Goal: Information Seeking & Learning: Find specific fact

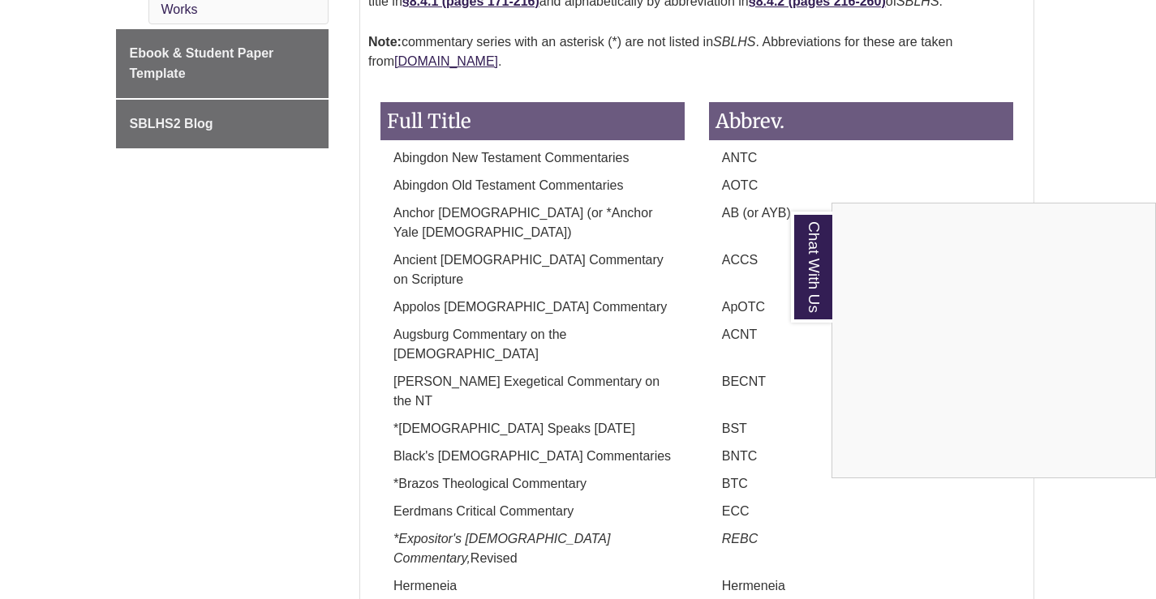
scroll to position [782, 0]
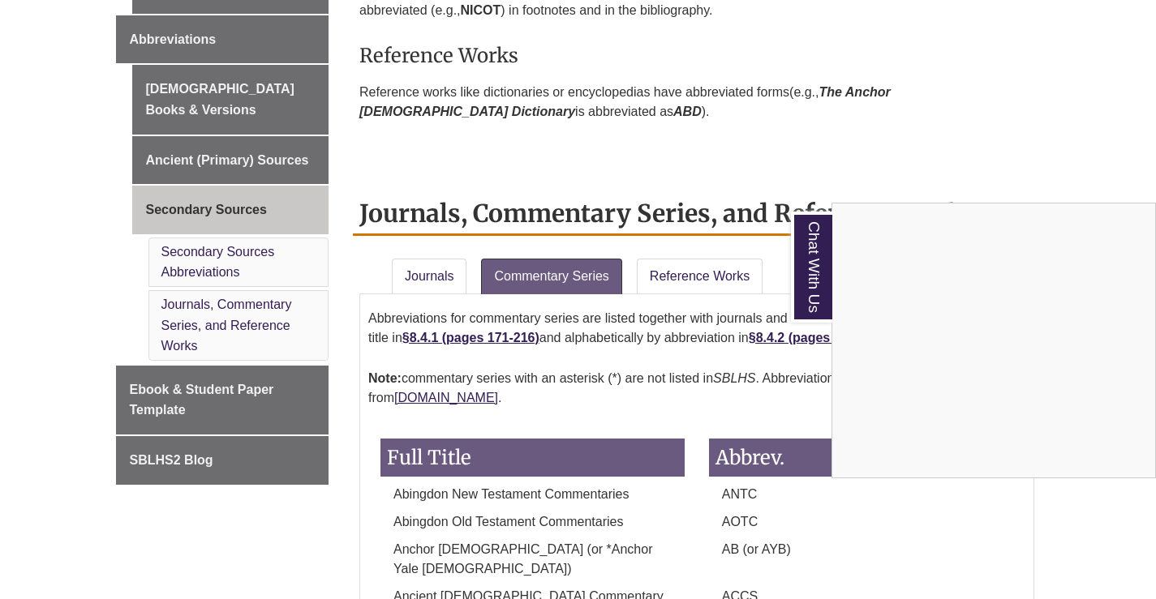
click at [676, 265] on div "Chat With Us" at bounding box center [578, 299] width 1156 height 599
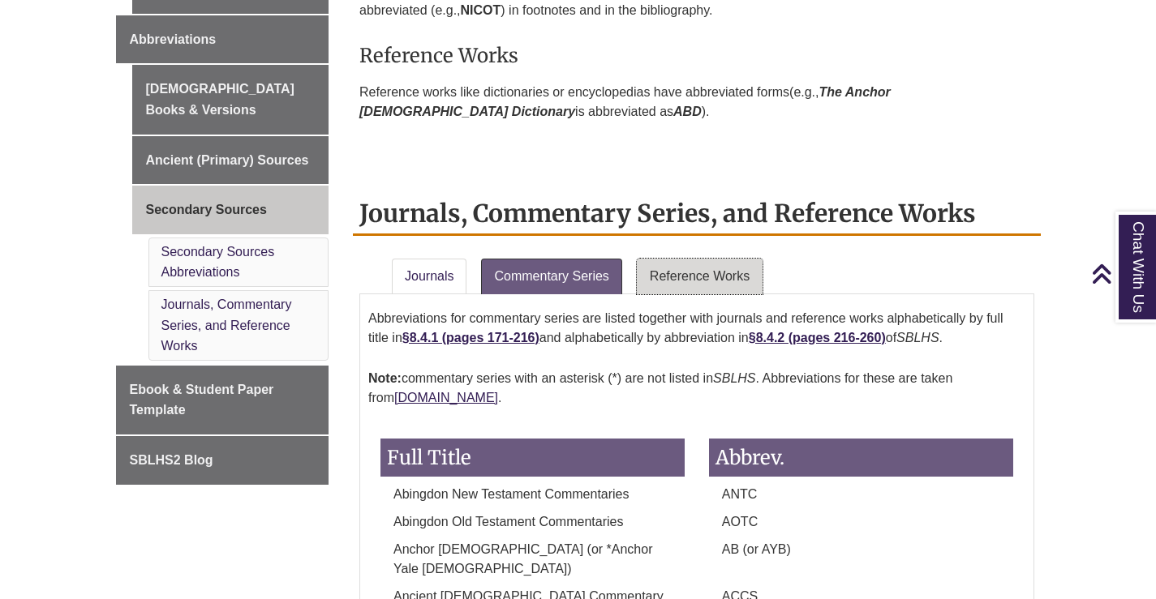
click at [677, 269] on link "Reference Works" at bounding box center [700, 277] width 126 height 36
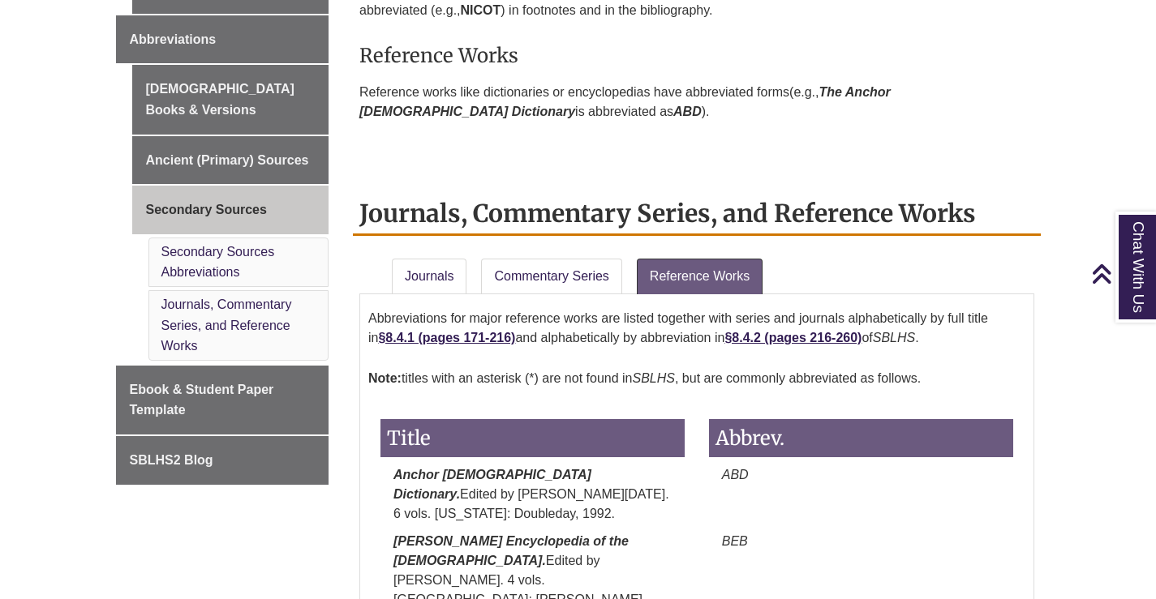
click at [443, 257] on li "Journals" at bounding box center [429, 273] width 89 height 42
click at [443, 263] on link "Journals" at bounding box center [429, 277] width 75 height 36
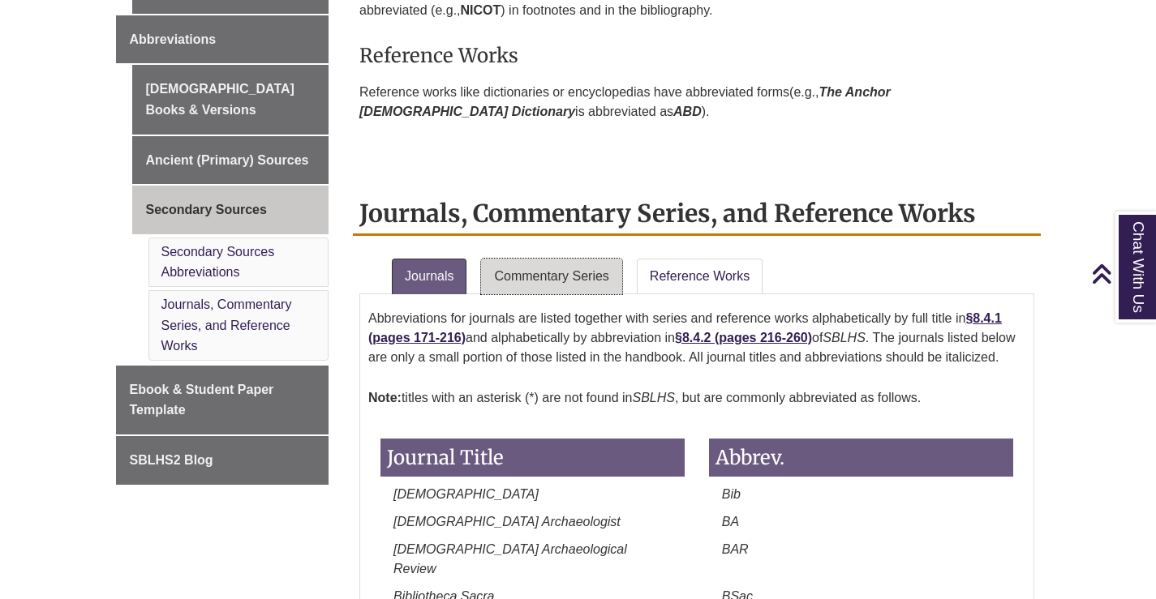
click at [553, 282] on link "Commentary Series" at bounding box center [551, 277] width 140 height 36
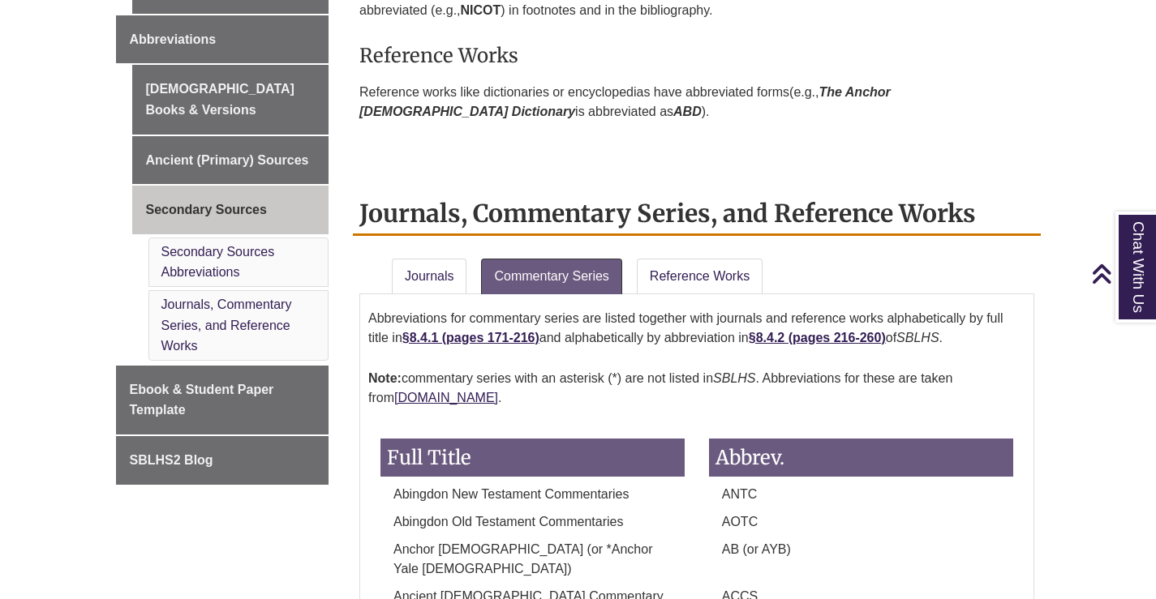
scroll to position [1917, 0]
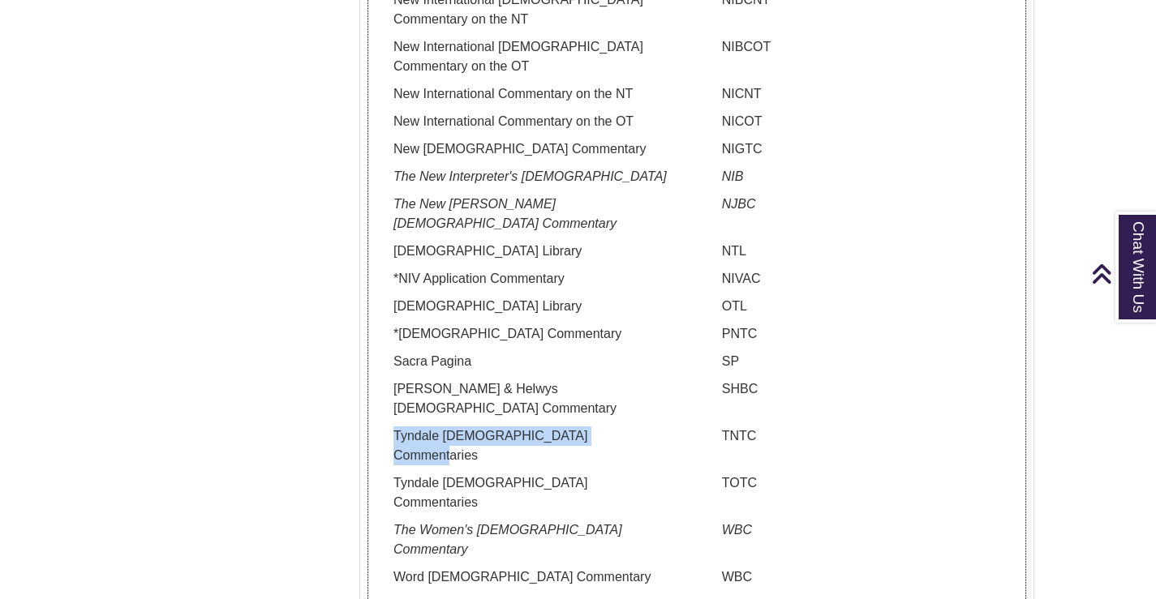
drag, startPoint x: 391, startPoint y: 293, endPoint x: 624, endPoint y: 294, distance: 233.6
click at [624, 427] on p "Tyndale [DEMOGRAPHIC_DATA] Commentaries" at bounding box center [532, 446] width 304 height 39
copy p "Tyndale [DEMOGRAPHIC_DATA] Commentaries"
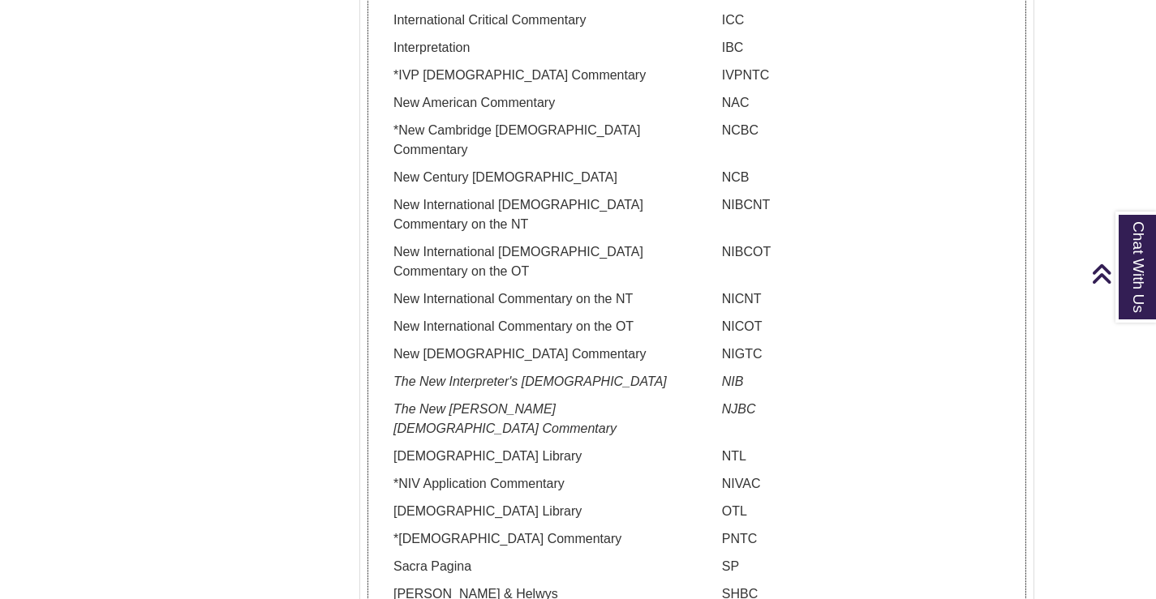
scroll to position [1512, 0]
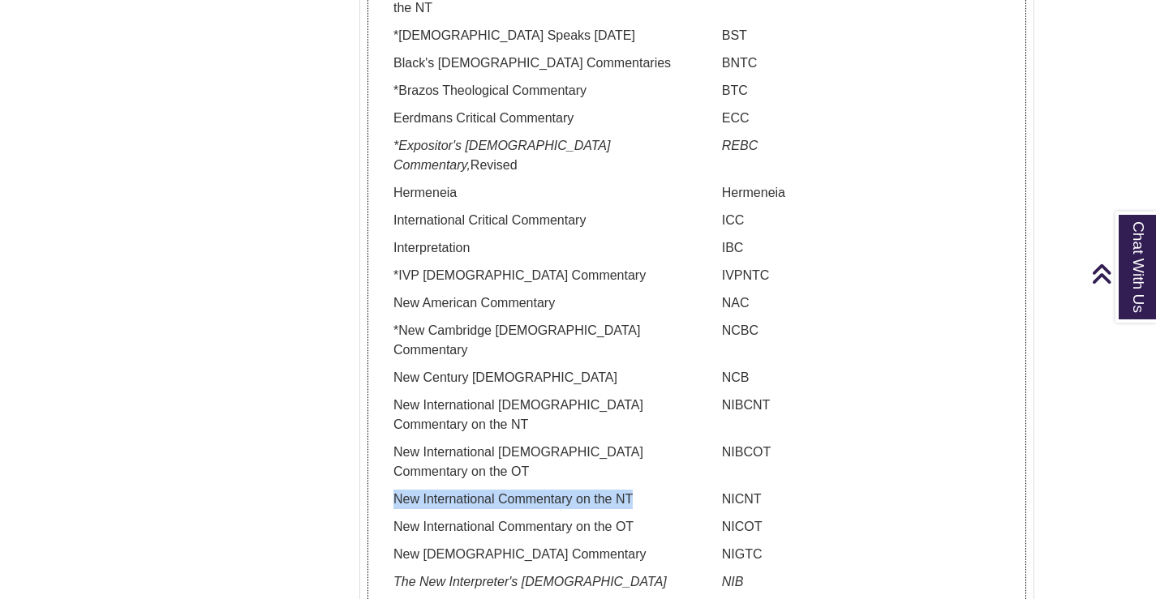
drag, startPoint x: 609, startPoint y: 382, endPoint x: 393, endPoint y: 388, distance: 216.6
click at [393, 490] on p "New International Commentary on the NT" at bounding box center [532, 499] width 304 height 19
copy p "New International Commentary on the NT"
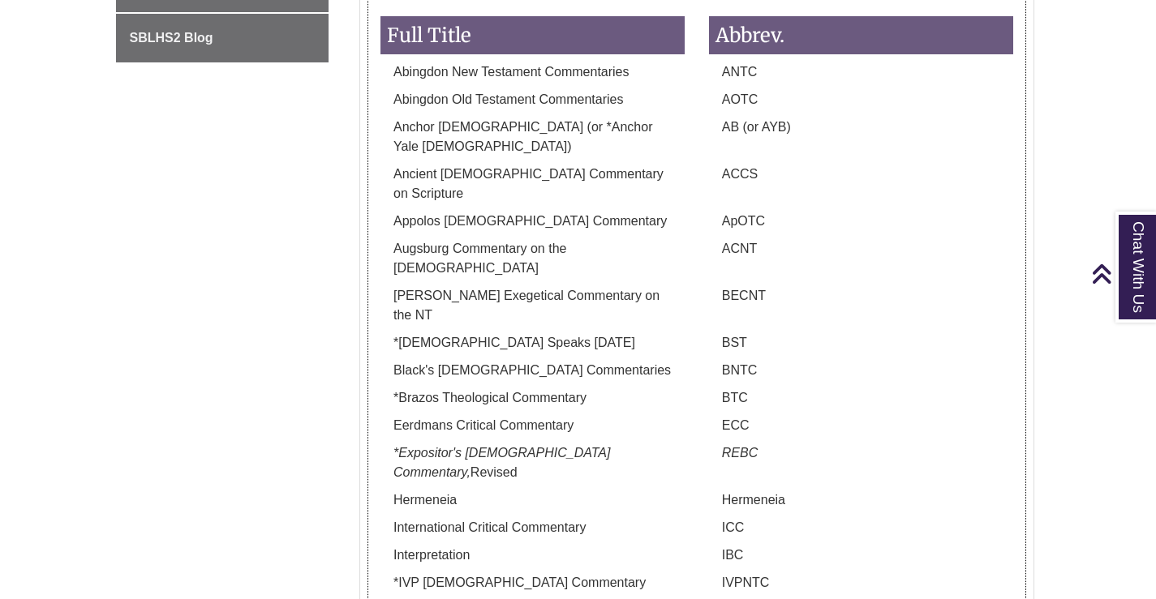
scroll to position [1187, 0]
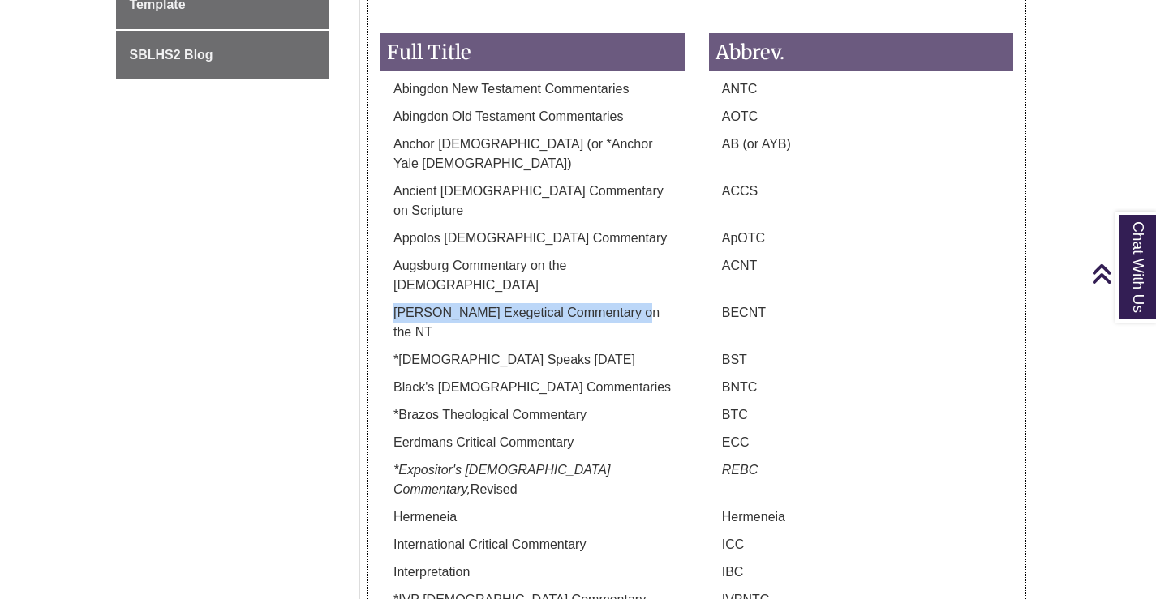
drag, startPoint x: 393, startPoint y: 256, endPoint x: 627, endPoint y: 268, distance: 234.7
click at [627, 303] on div "[PERSON_NAME] Exegetical Commentary on the NT" at bounding box center [532, 326] width 328 height 47
copy p "[PERSON_NAME] Exegetical Commentary on the NT"
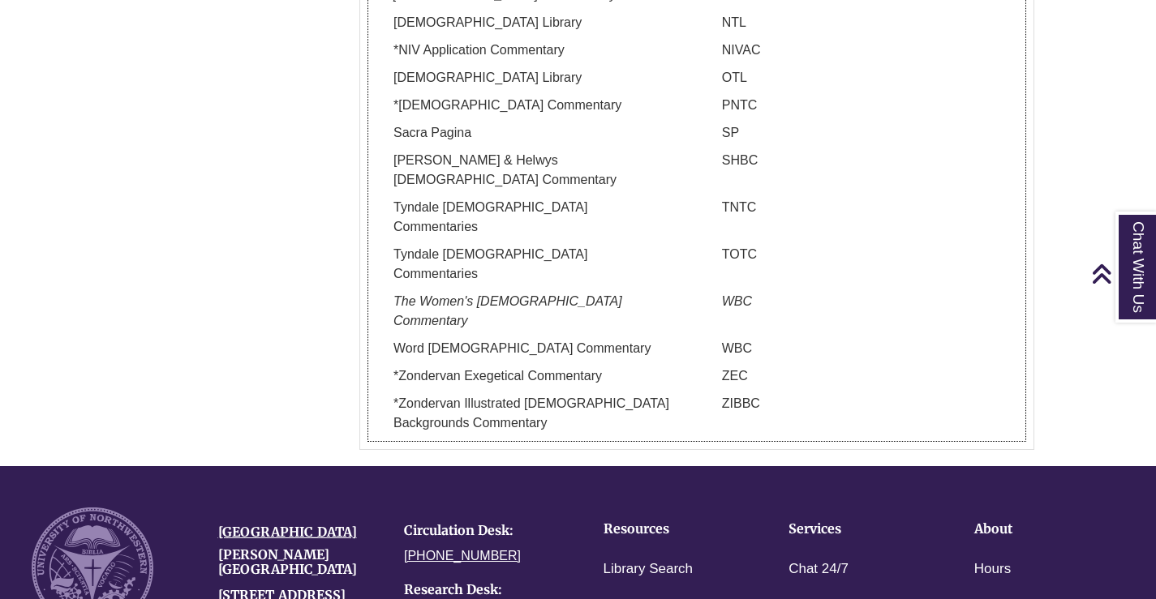
scroll to position [1998, 0]
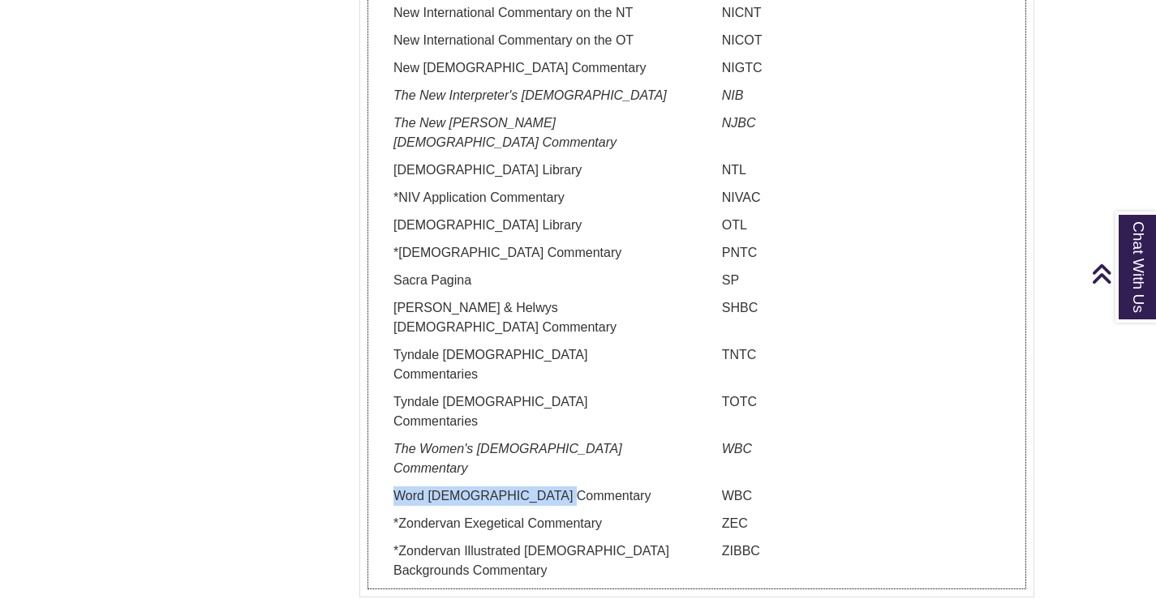
drag, startPoint x: 389, startPoint y: 299, endPoint x: 569, endPoint y: 305, distance: 179.3
click at [569, 487] on p "Word [DEMOGRAPHIC_DATA] Commentary" at bounding box center [532, 496] width 304 height 19
copy p "Word [DEMOGRAPHIC_DATA] Commentary"
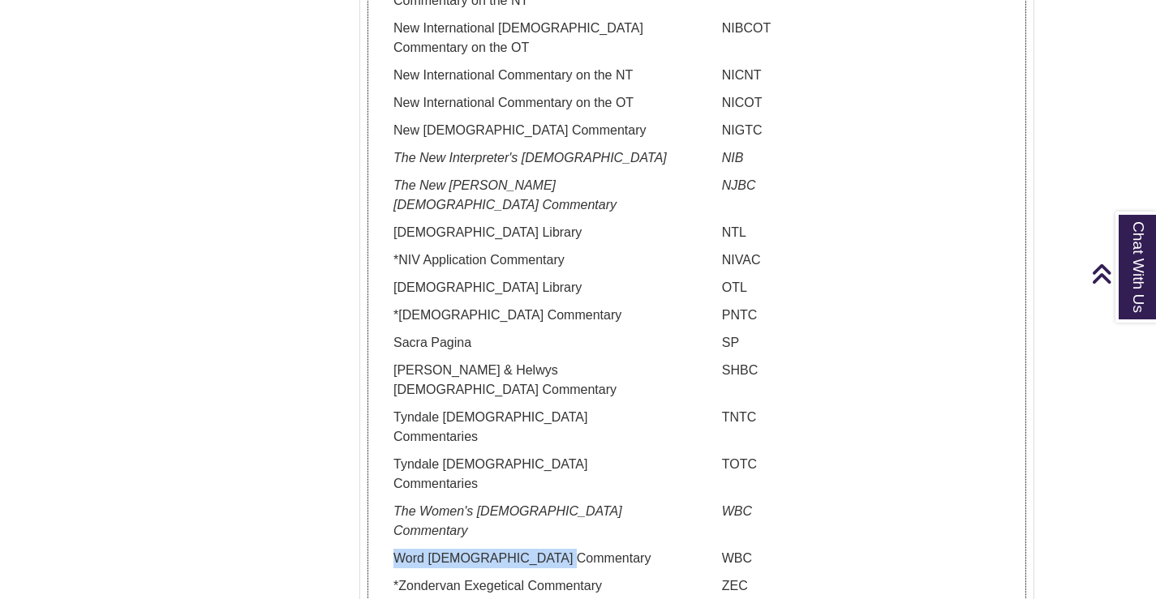
scroll to position [1674, 0]
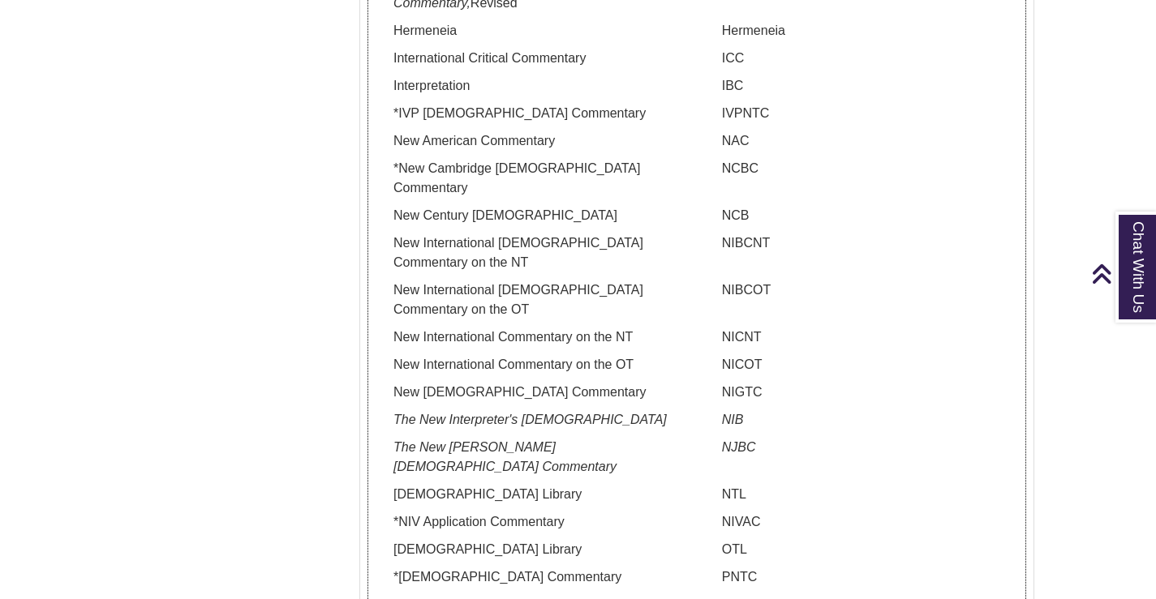
drag, startPoint x: 468, startPoint y: 299, endPoint x: 393, endPoint y: 284, distance: 77.0
click at [393, 383] on p "New [DEMOGRAPHIC_DATA] Commentary" at bounding box center [532, 392] width 304 height 19
copy p "New [DEMOGRAPHIC_DATA] Commentary"
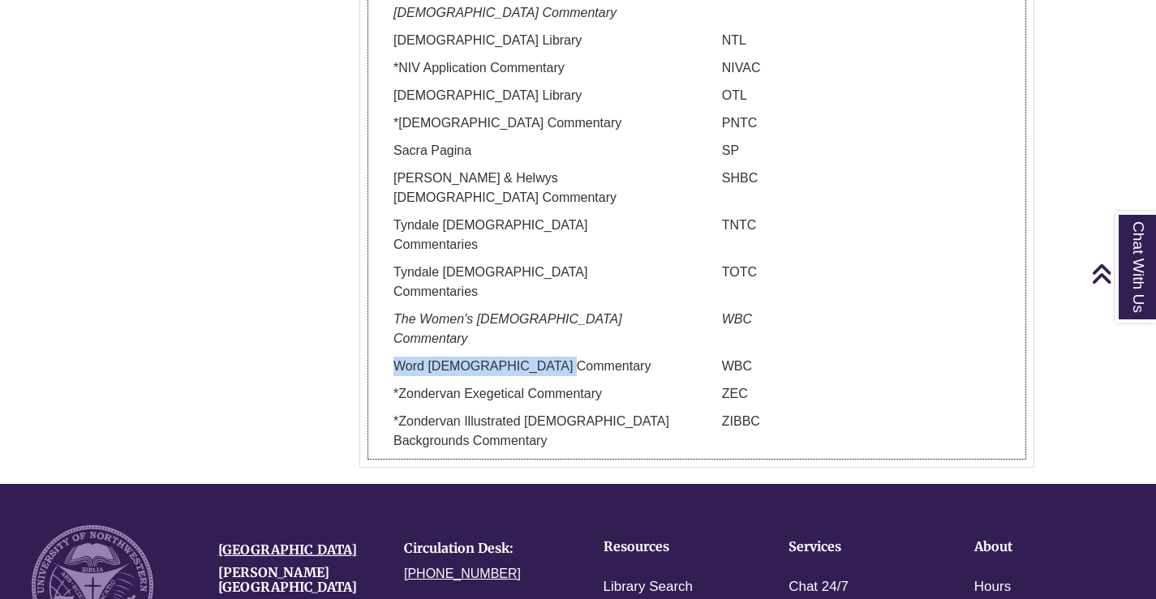
scroll to position [2340, 0]
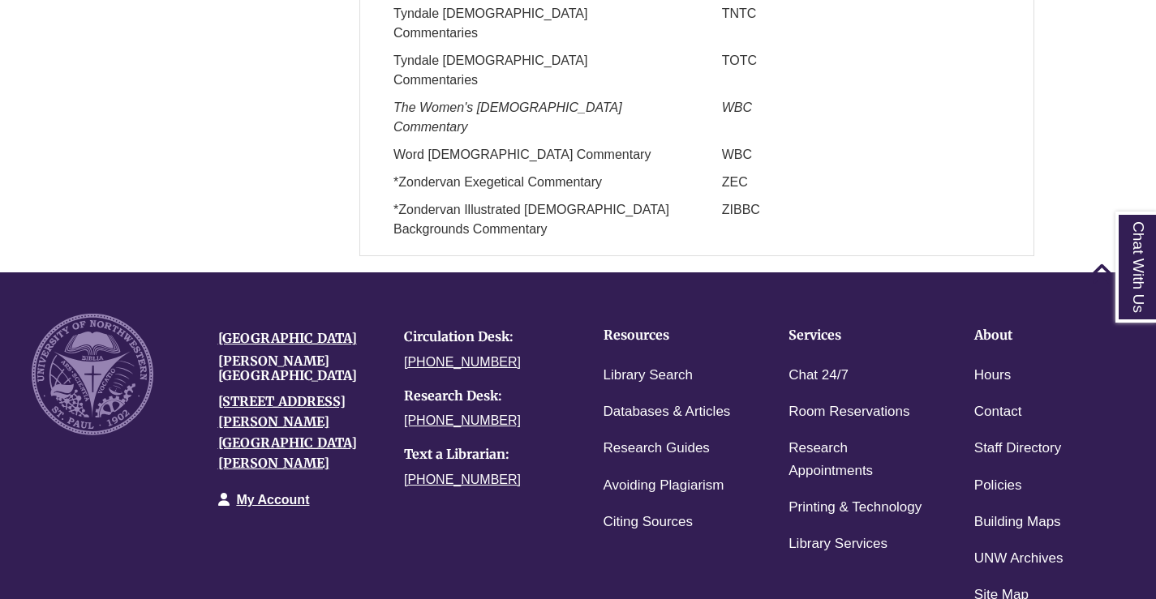
click at [557, 384] on div "[GEOGRAPHIC_DATA][PERSON_NAME] [STREET_ADDRESS][PERSON_NAME][PERSON_NAME] My Ac…" at bounding box center [577, 453] width 1117 height 322
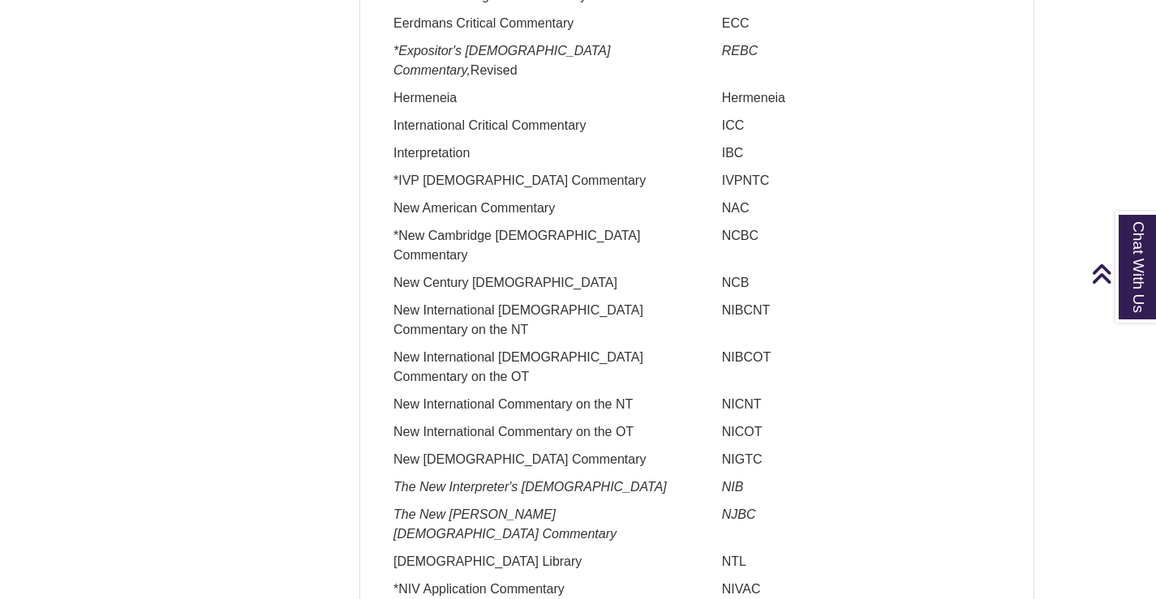
scroll to position [1448, 0]
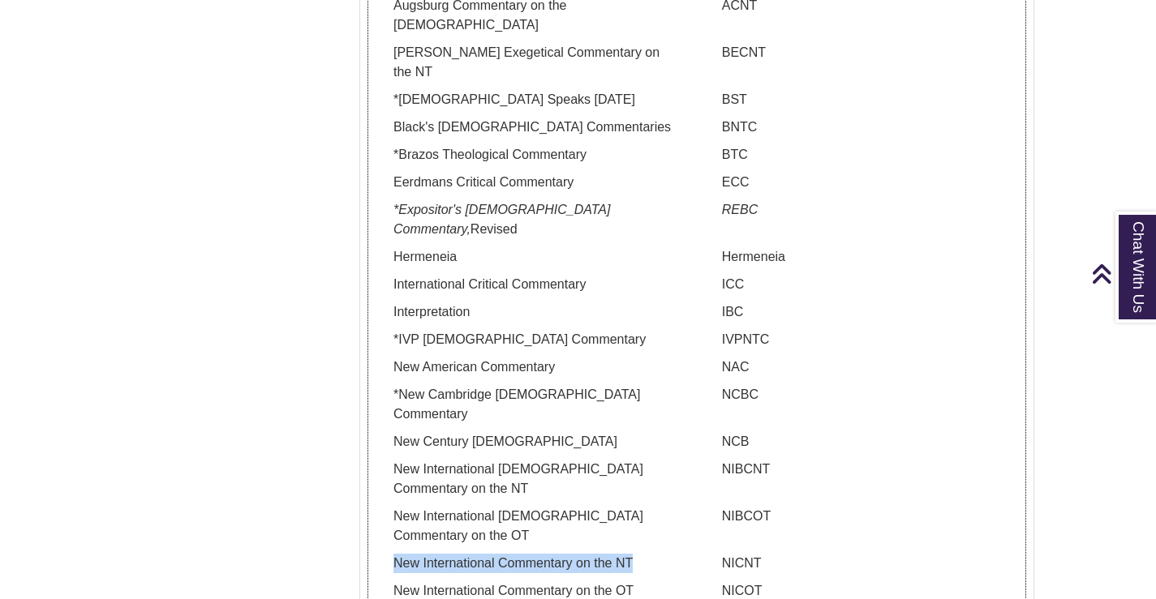
drag, startPoint x: 634, startPoint y: 440, endPoint x: 395, endPoint y: 439, distance: 239.3
click at [395, 554] on p "New International Commentary on the NT" at bounding box center [532, 563] width 304 height 19
copy p "New International Commentary on the NT"
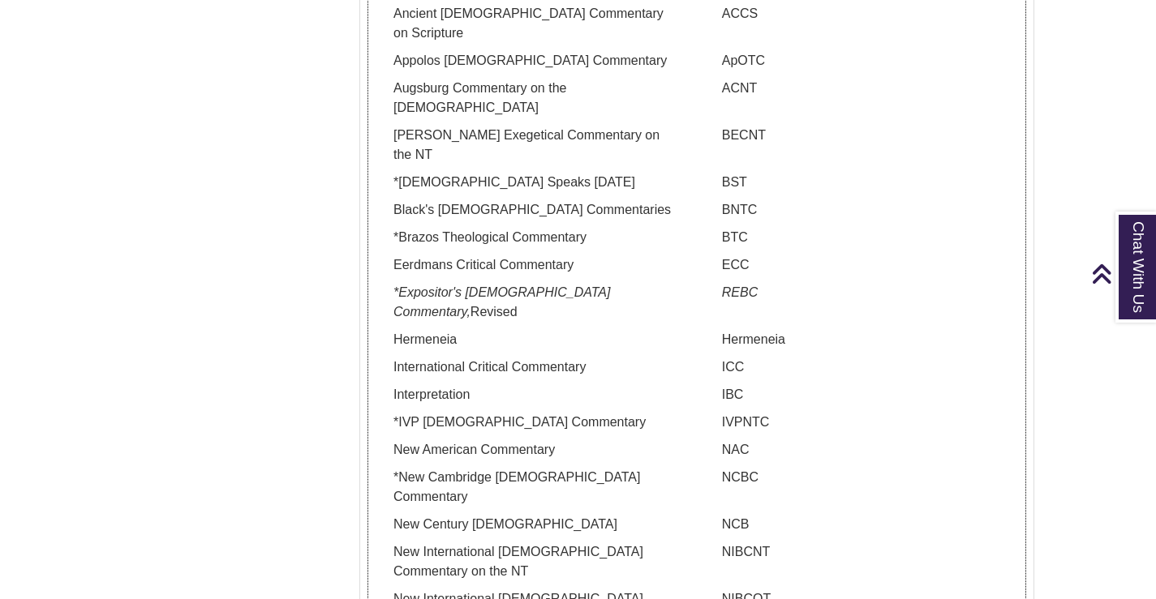
scroll to position [1367, 0]
click at [532, 541] on p "New International [DEMOGRAPHIC_DATA] Commentary on the NT" at bounding box center [532, 560] width 304 height 39
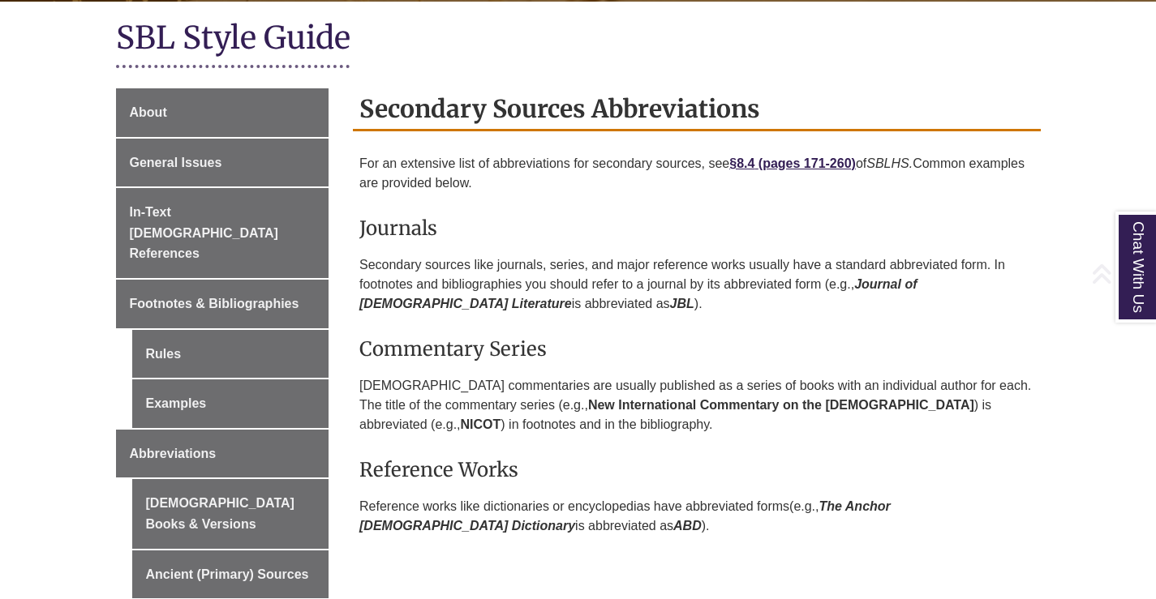
scroll to position [649, 0]
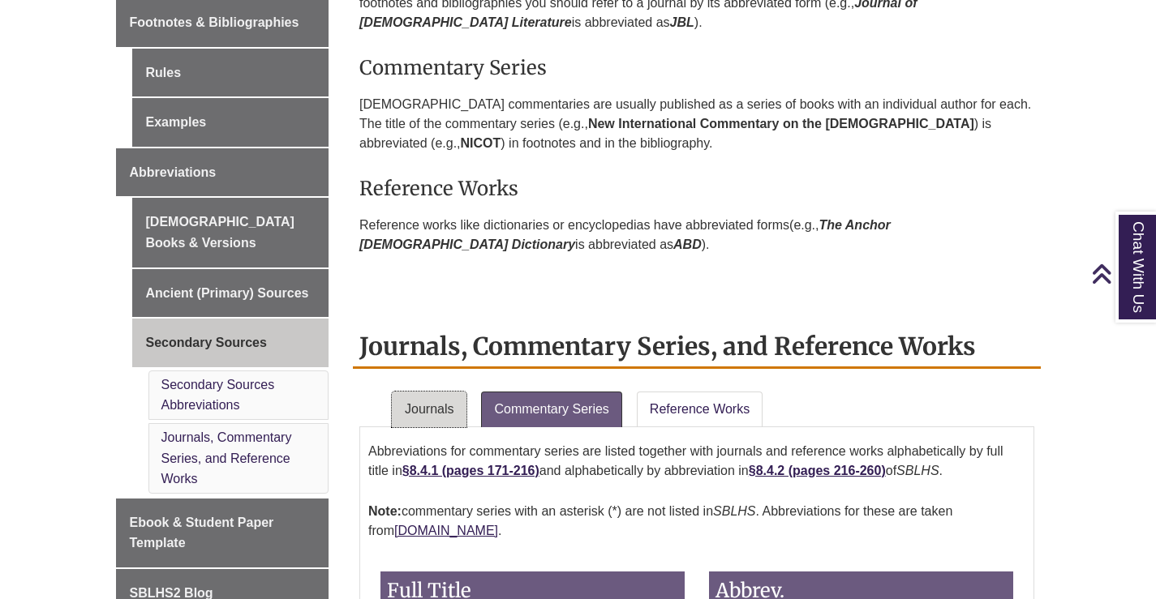
click at [444, 417] on link "Journals" at bounding box center [429, 410] width 75 height 36
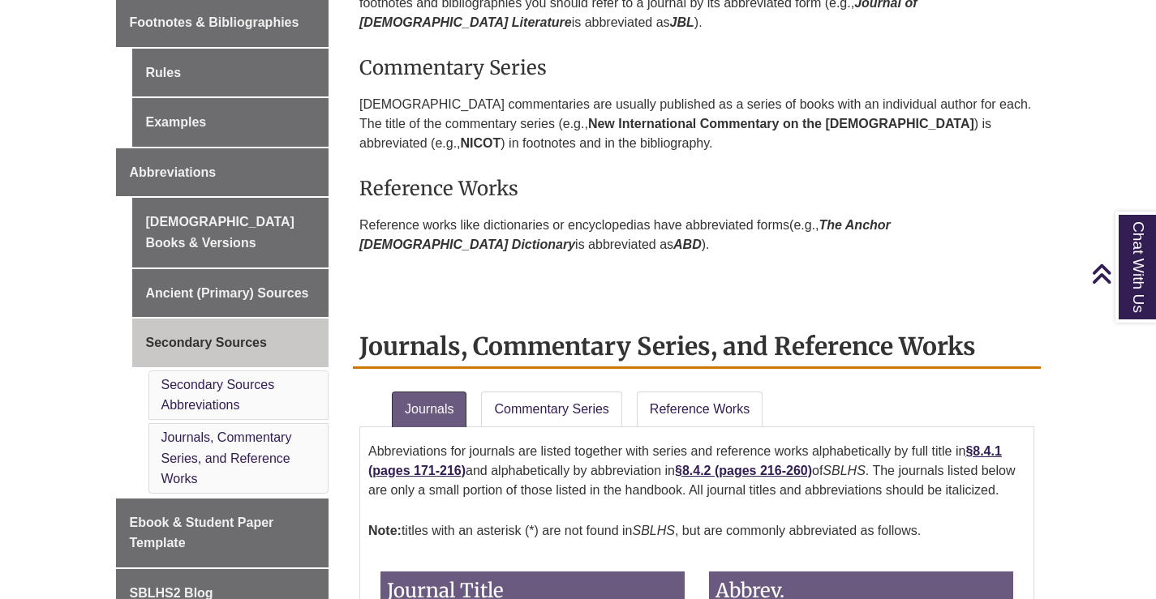
click at [676, 420] on link "Reference Works" at bounding box center [700, 410] width 126 height 36
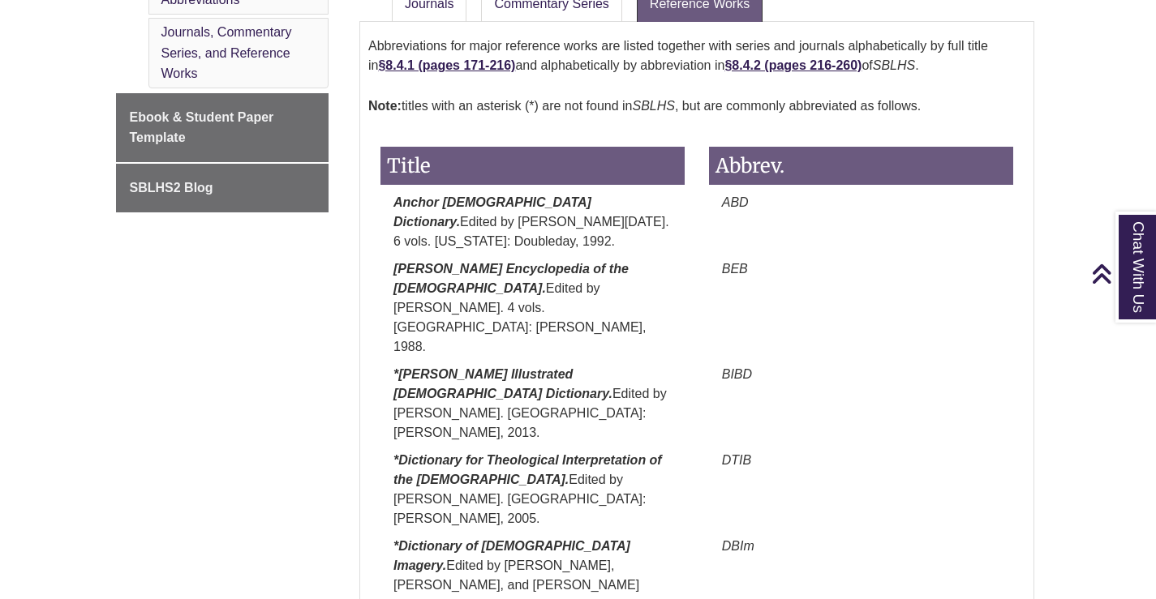
scroll to position [730, 0]
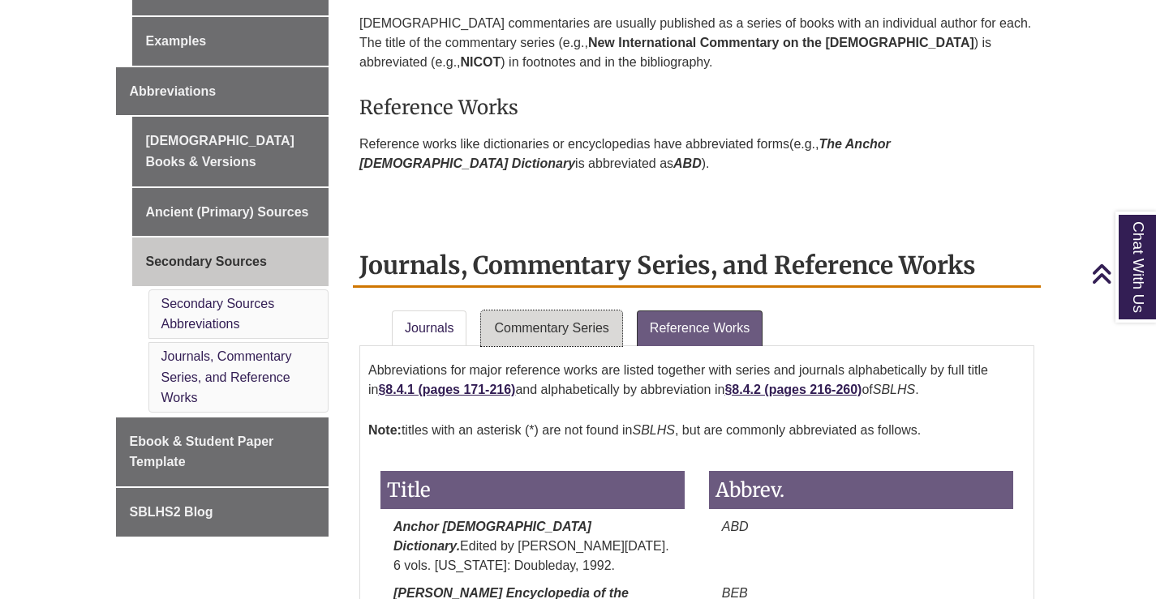
click at [559, 322] on link "Commentary Series" at bounding box center [551, 329] width 140 height 36
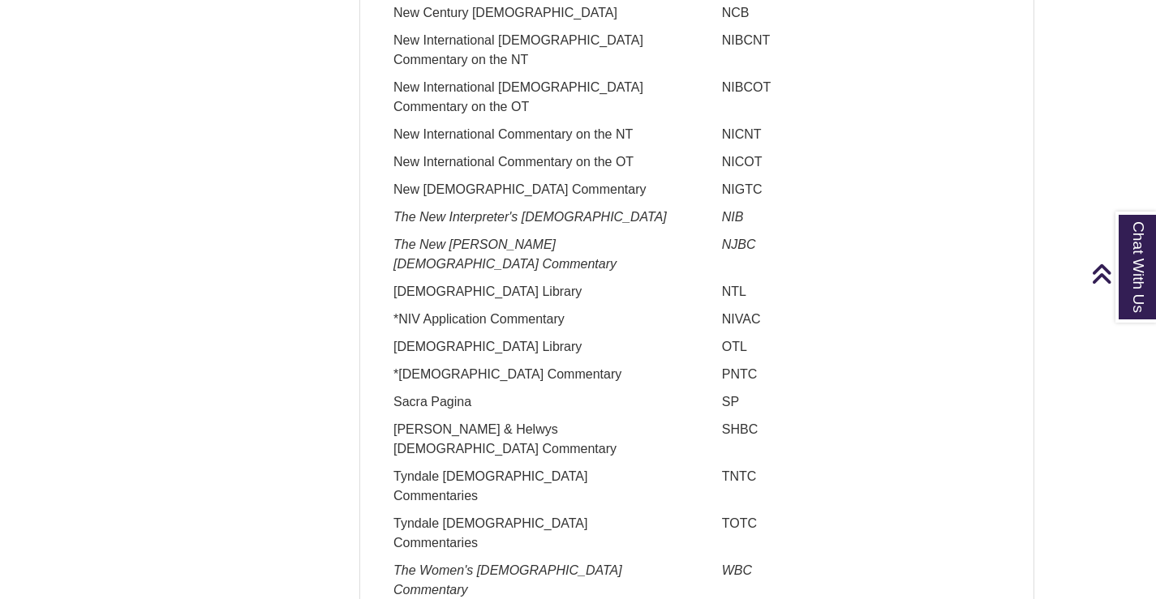
scroll to position [1865, 0]
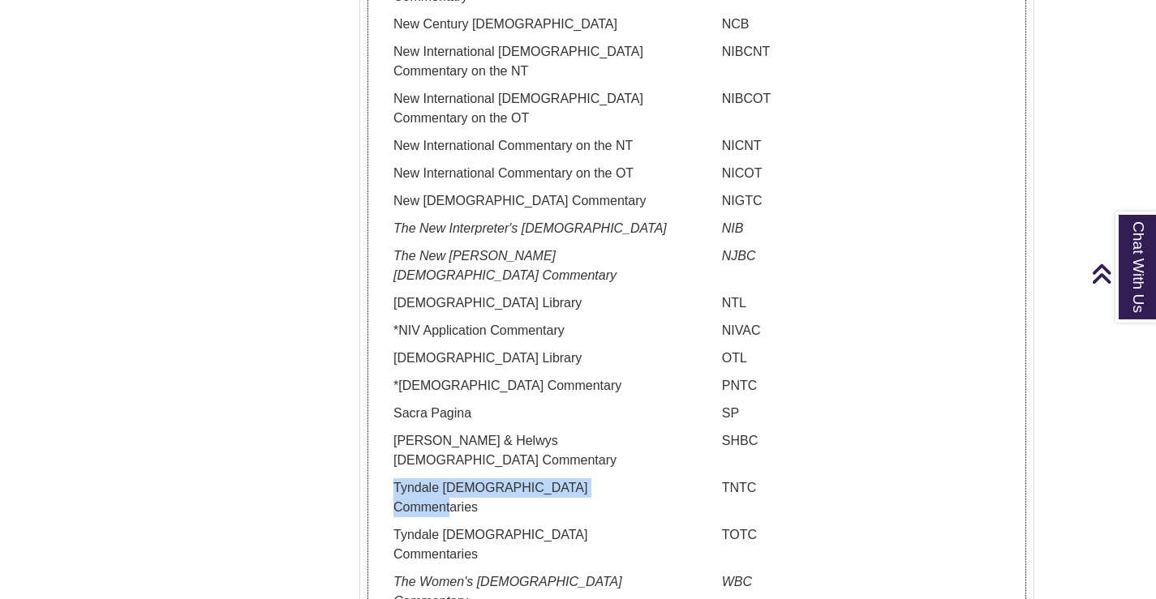
drag, startPoint x: 393, startPoint y: 349, endPoint x: 628, endPoint y: 349, distance: 234.4
click at [628, 479] on p "Tyndale [DEMOGRAPHIC_DATA] Commentaries" at bounding box center [532, 498] width 304 height 39
copy p "Tyndale [DEMOGRAPHIC_DATA] Commentaries"
click at [723, 479] on p "TNTC" at bounding box center [861, 488] width 304 height 19
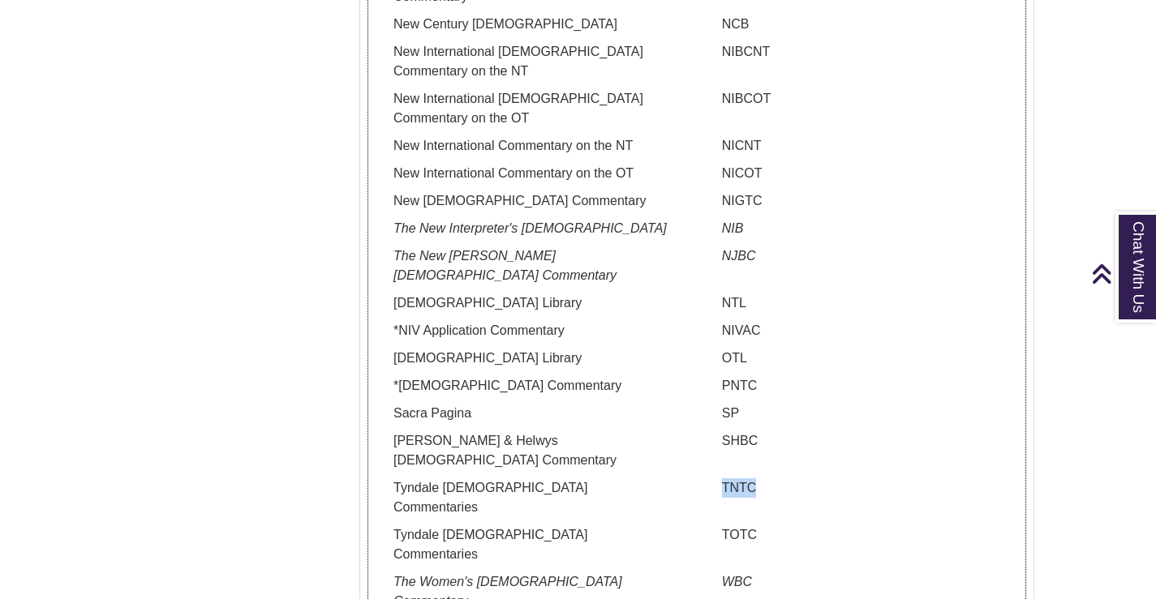
copy p "TNTC"
copy p "ZEC"
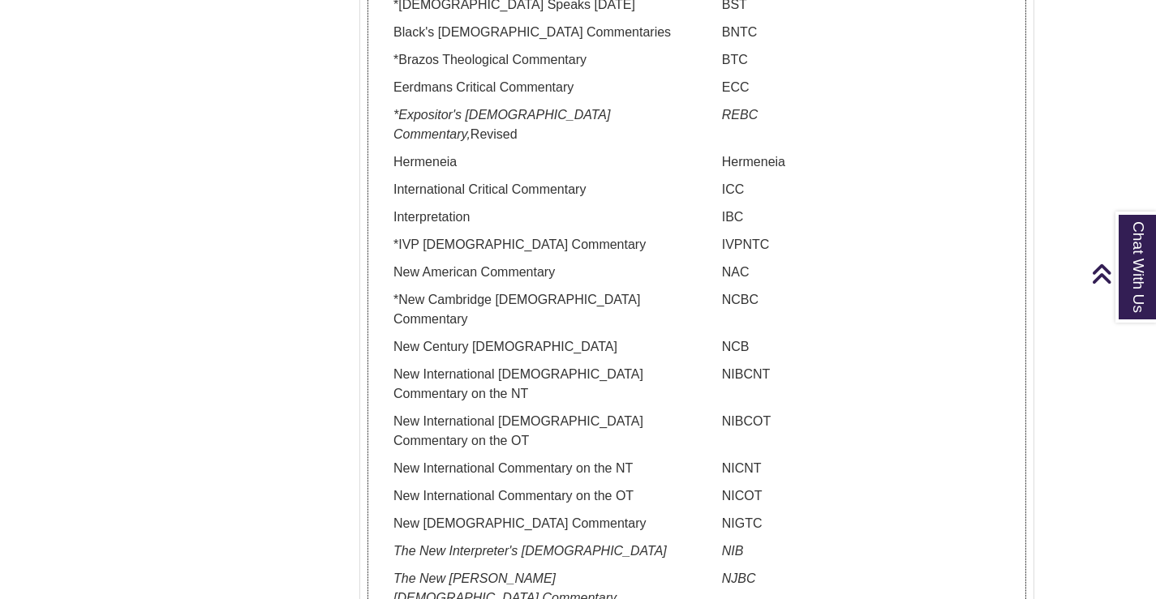
scroll to position [1541, 0]
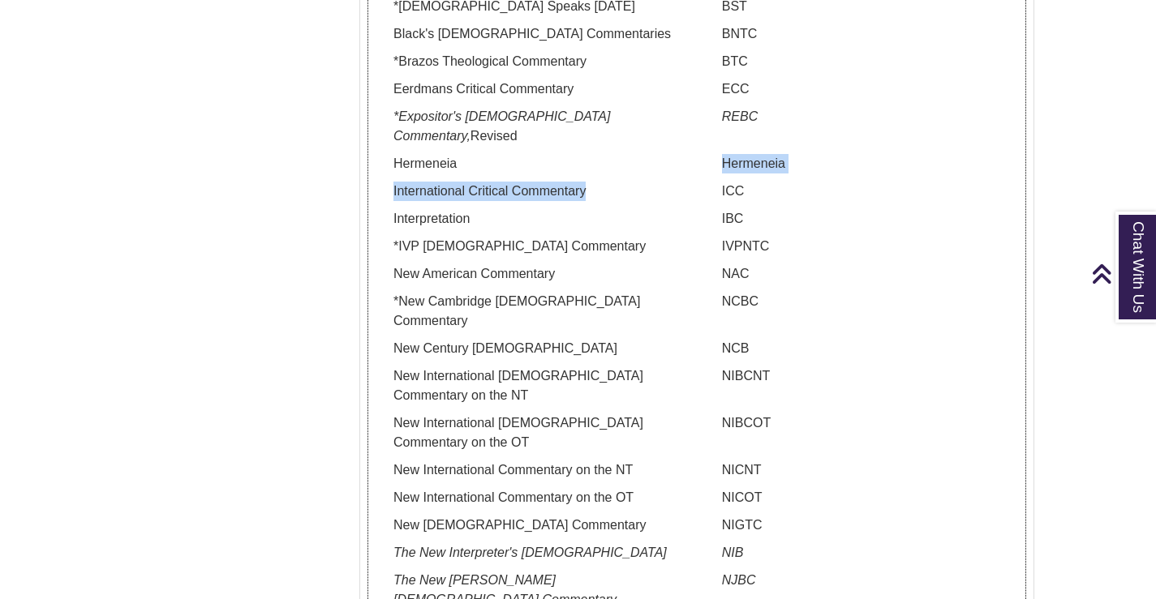
drag, startPoint x: 604, startPoint y: 80, endPoint x: 616, endPoint y: 97, distance: 20.3
click at [616, 97] on div "Full Title Abbrev. Abingdon [DEMOGRAPHIC_DATA] Commentaries ANTC Abingdon [DEMO…" at bounding box center [696, 354] width 657 height 1383
click at [612, 182] on p "International Critical Commentary" at bounding box center [532, 191] width 304 height 19
drag, startPoint x: 594, startPoint y: 91, endPoint x: 393, endPoint y: 101, distance: 202.2
click at [393, 182] on p "International Critical Commentary" at bounding box center [532, 191] width 304 height 19
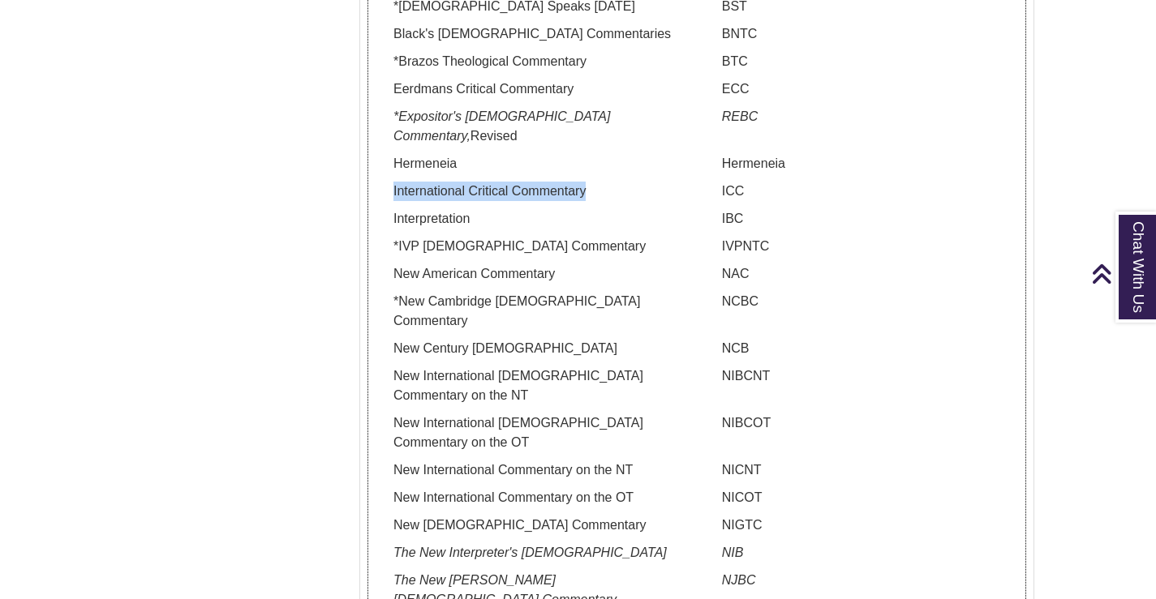
copy p "International Critical Commentary"
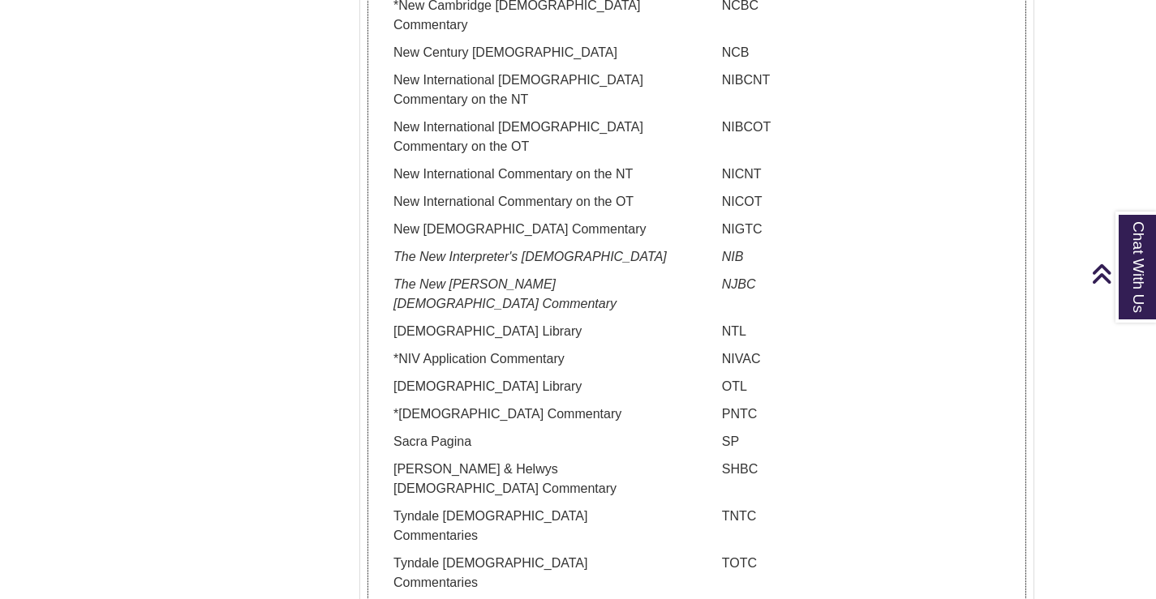
scroll to position [1865, 0]
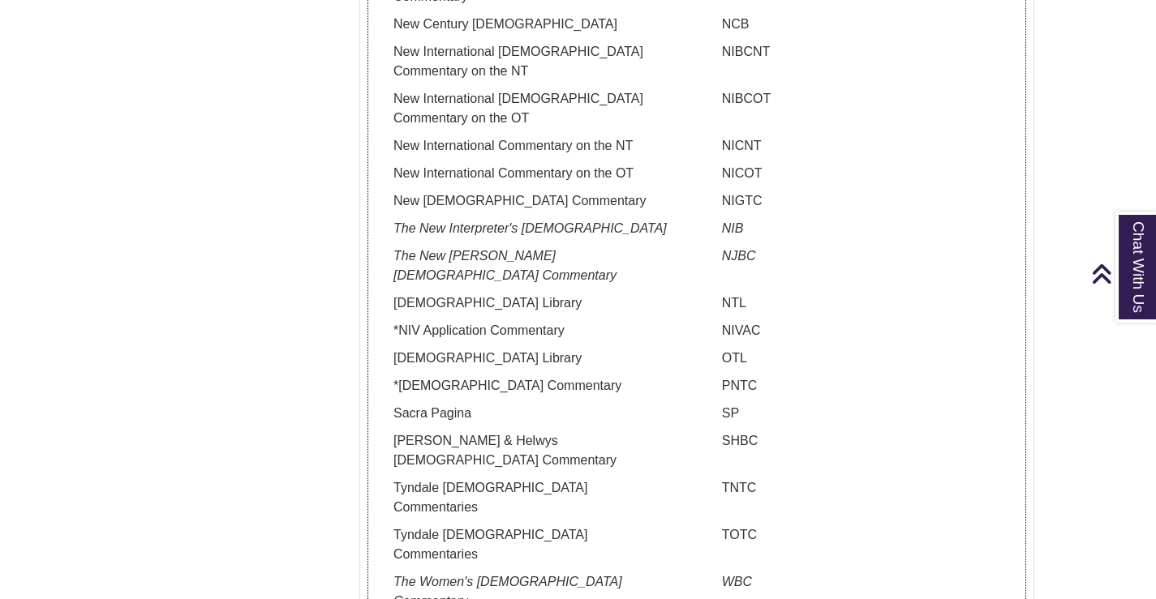
drag, startPoint x: 605, startPoint y: 266, endPoint x: 401, endPoint y: 270, distance: 204.4
click at [401, 376] on p "*[DEMOGRAPHIC_DATA] Commentary" at bounding box center [532, 385] width 304 height 19
click at [734, 376] on p "PNTC" at bounding box center [861, 385] width 304 height 19
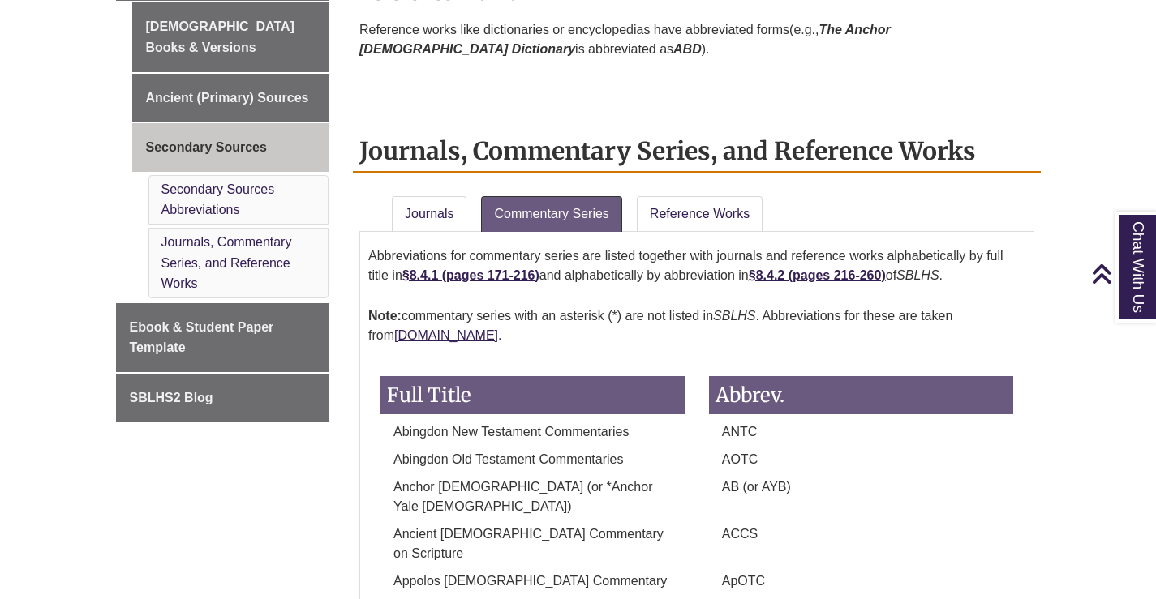
scroll to position [1169, 0]
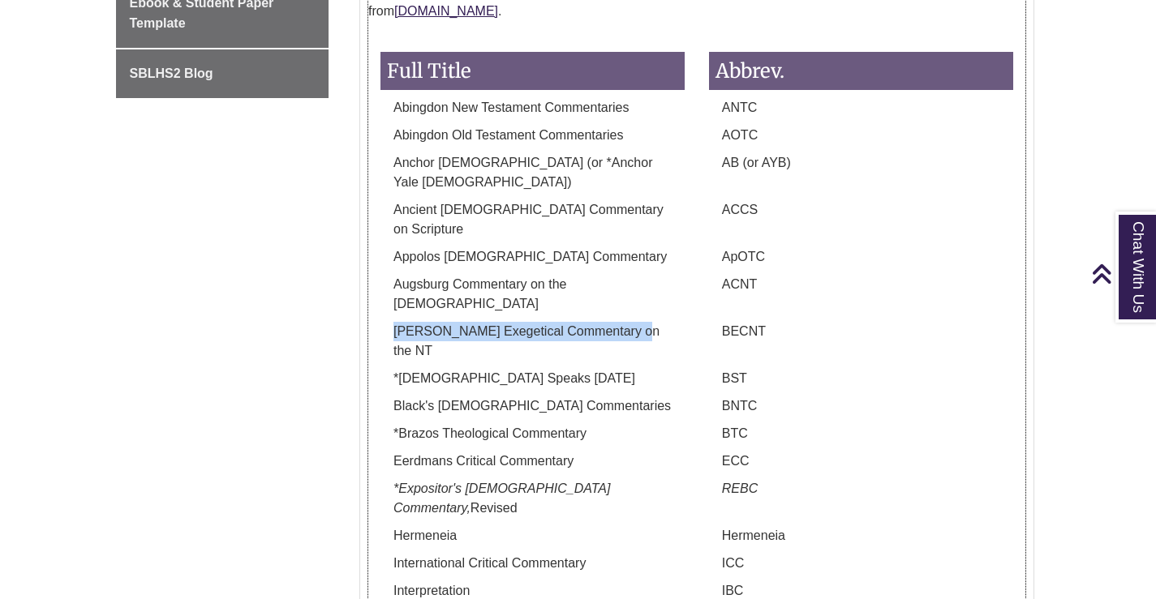
drag, startPoint x: 630, startPoint y: 276, endPoint x: 396, endPoint y: 277, distance: 234.4
click at [396, 322] on p "[PERSON_NAME] Exegetical Commentary on the NT" at bounding box center [532, 341] width 304 height 39
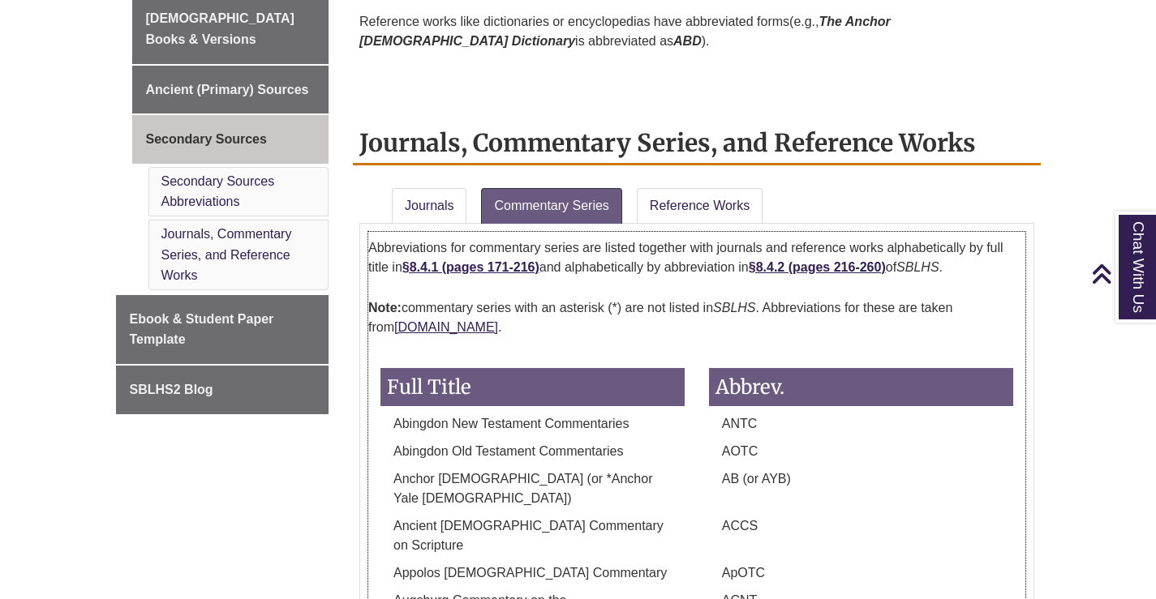
scroll to position [844, 0]
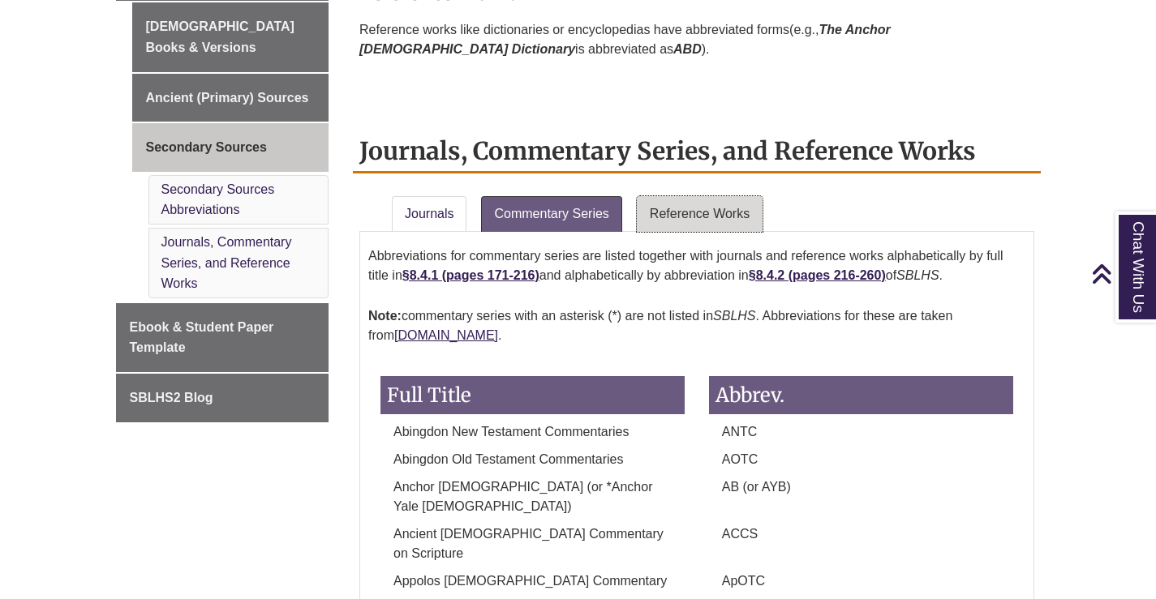
click at [659, 221] on link "Reference Works" at bounding box center [700, 214] width 126 height 36
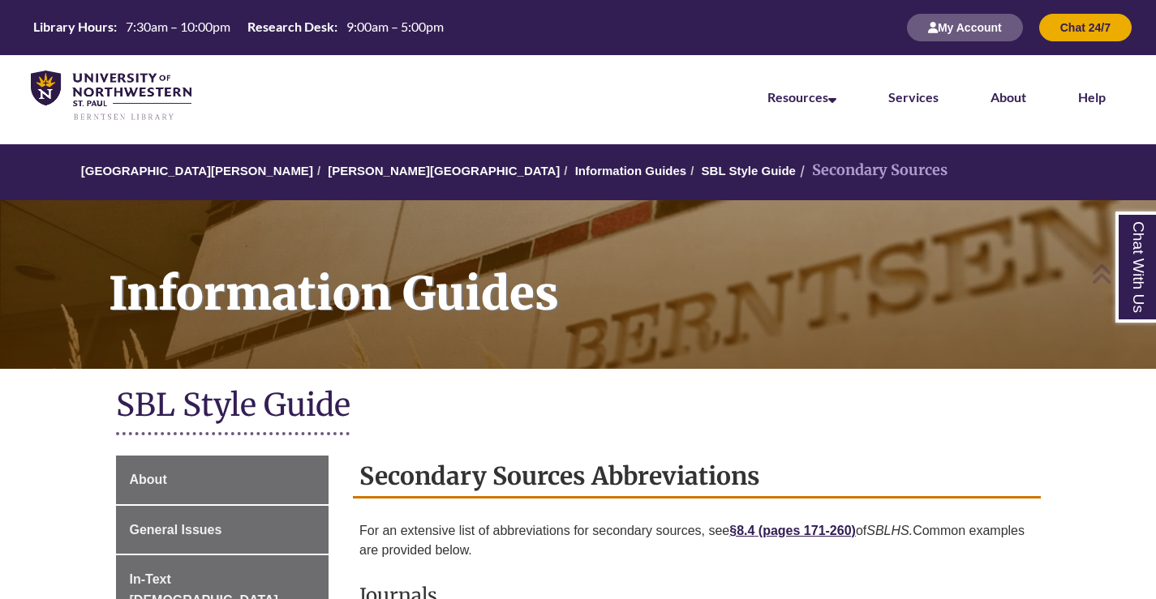
scroll to position [2878, 0]
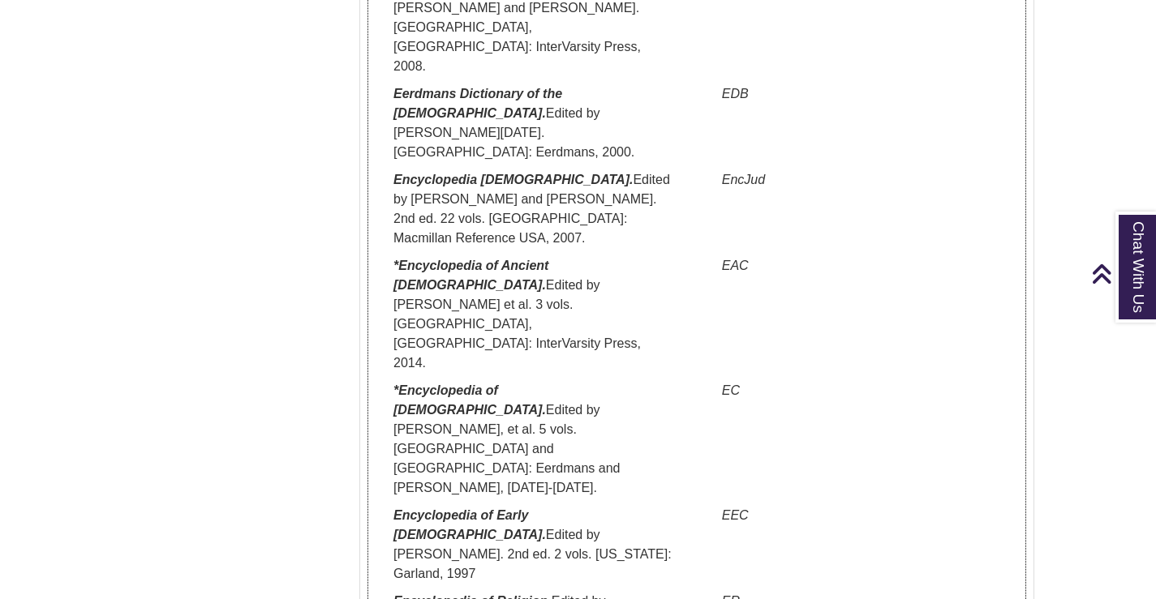
drag, startPoint x: 459, startPoint y: 321, endPoint x: 387, endPoint y: 295, distance: 76.7
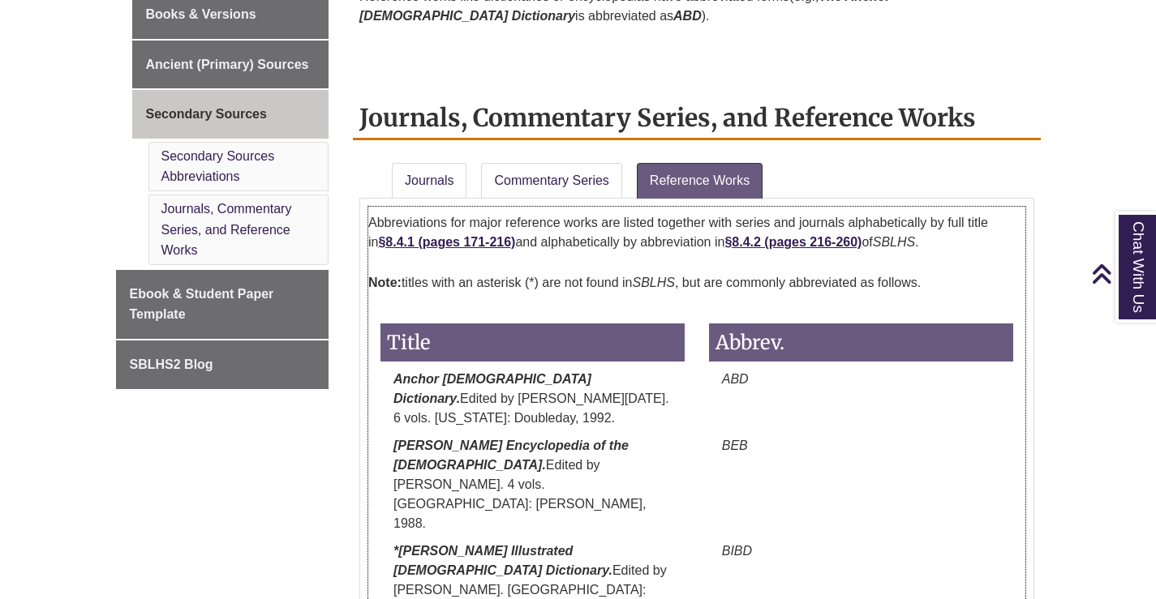
scroll to position [850, 0]
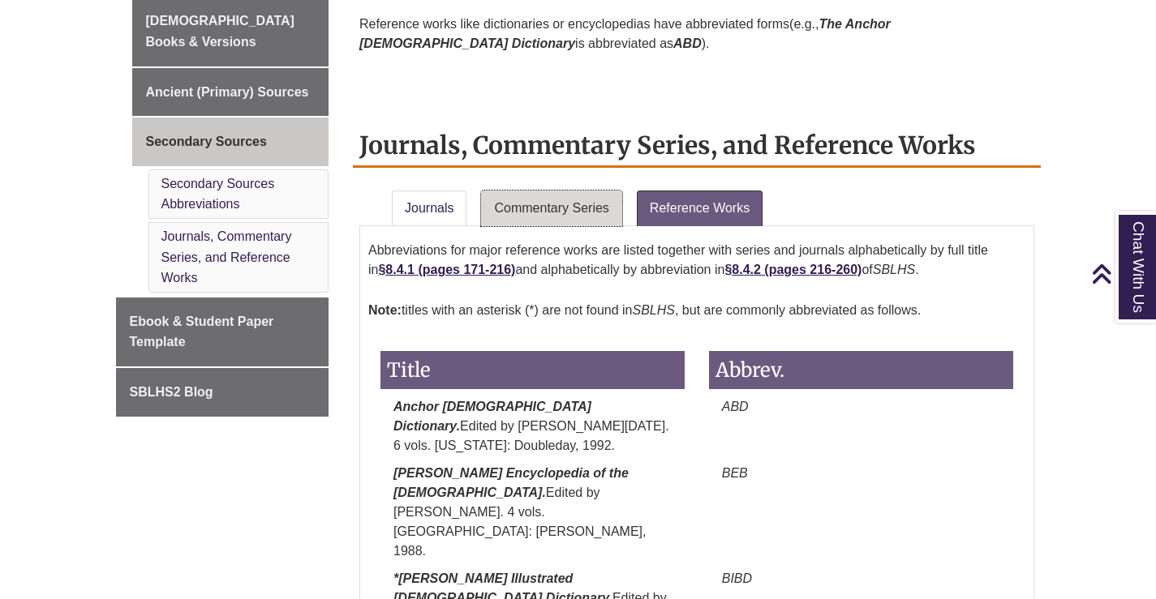
click at [527, 211] on link "Commentary Series" at bounding box center [551, 209] width 140 height 36
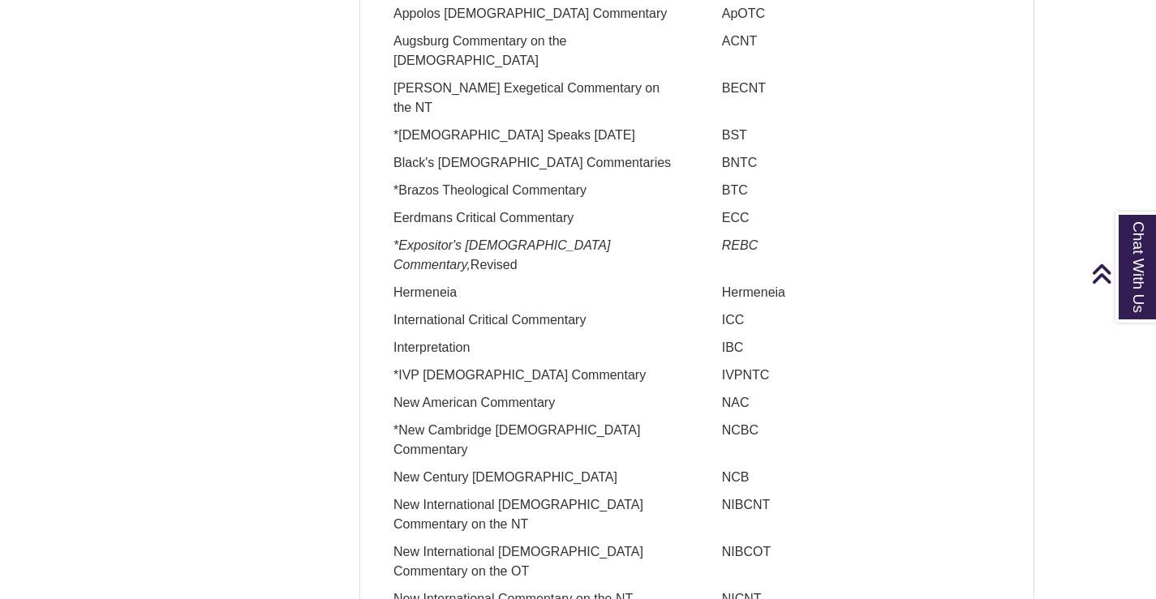
scroll to position [1418, 0]
